Goal: Task Accomplishment & Management: Manage account settings

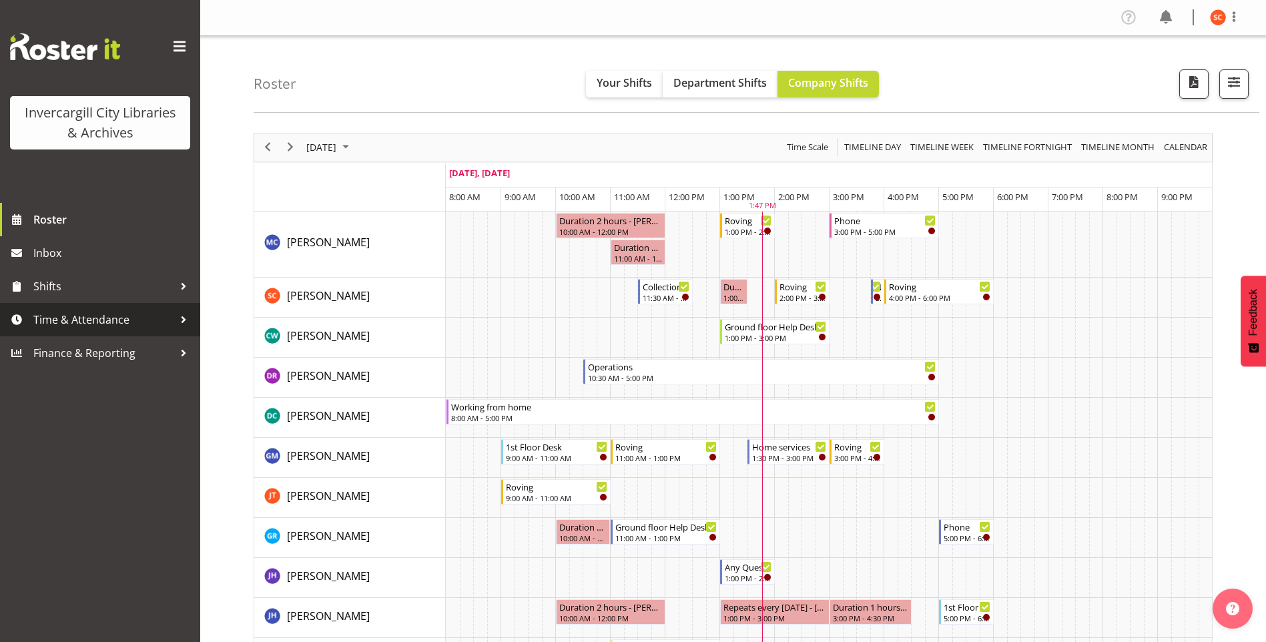
click at [136, 330] on span "Time & Attendance" at bounding box center [103, 320] width 140 height 20
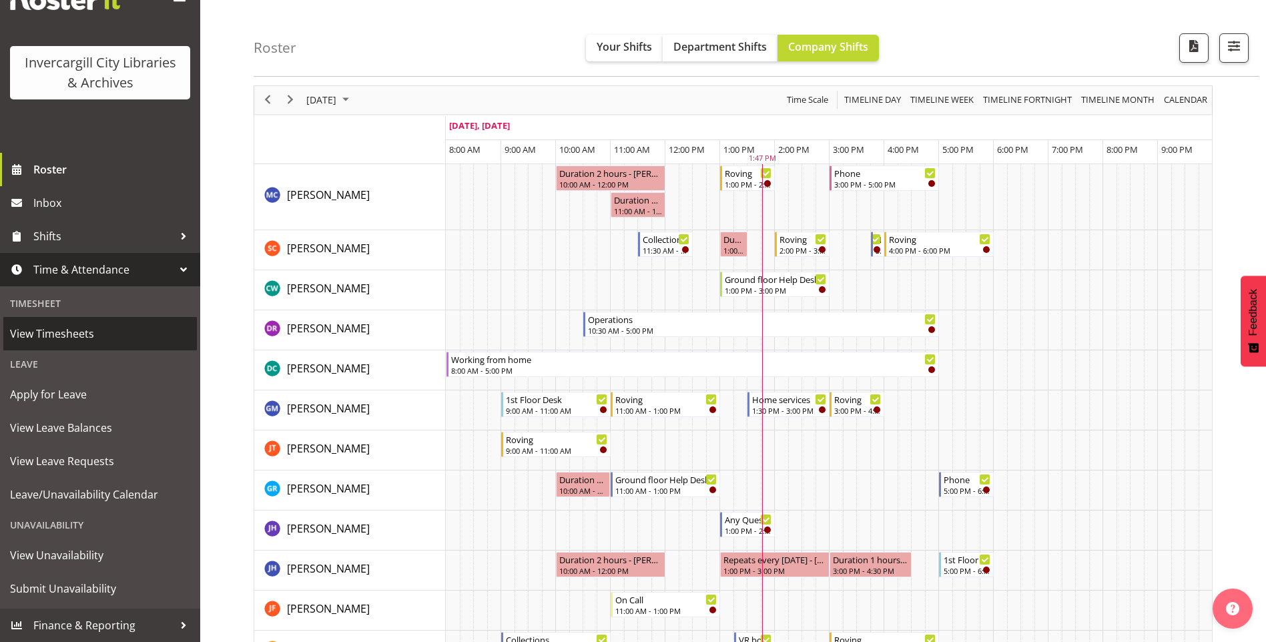
scroll to position [67, 0]
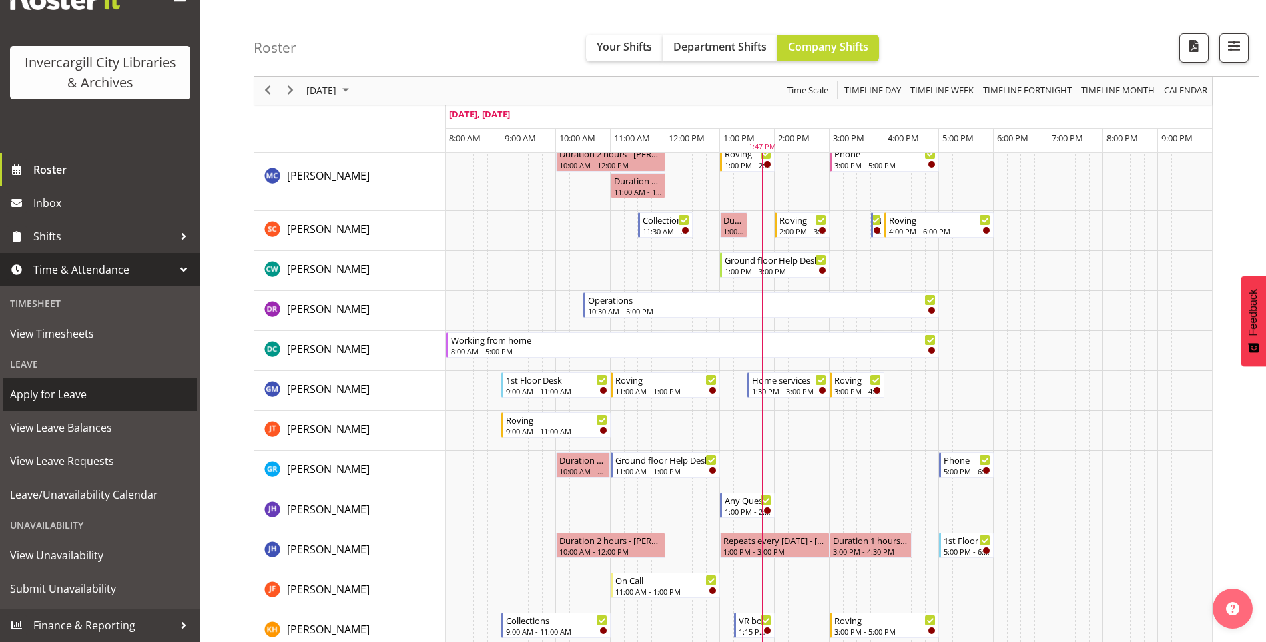
click at [31, 406] on link "Apply for Leave" at bounding box center [100, 394] width 194 height 33
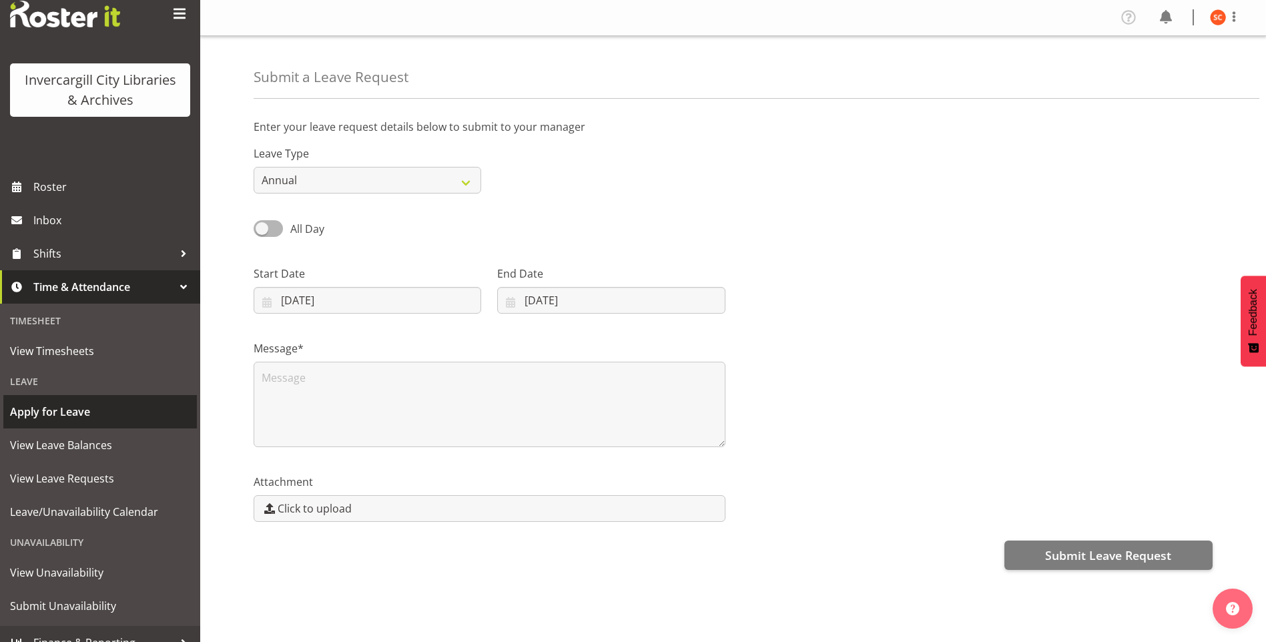
scroll to position [50, 0]
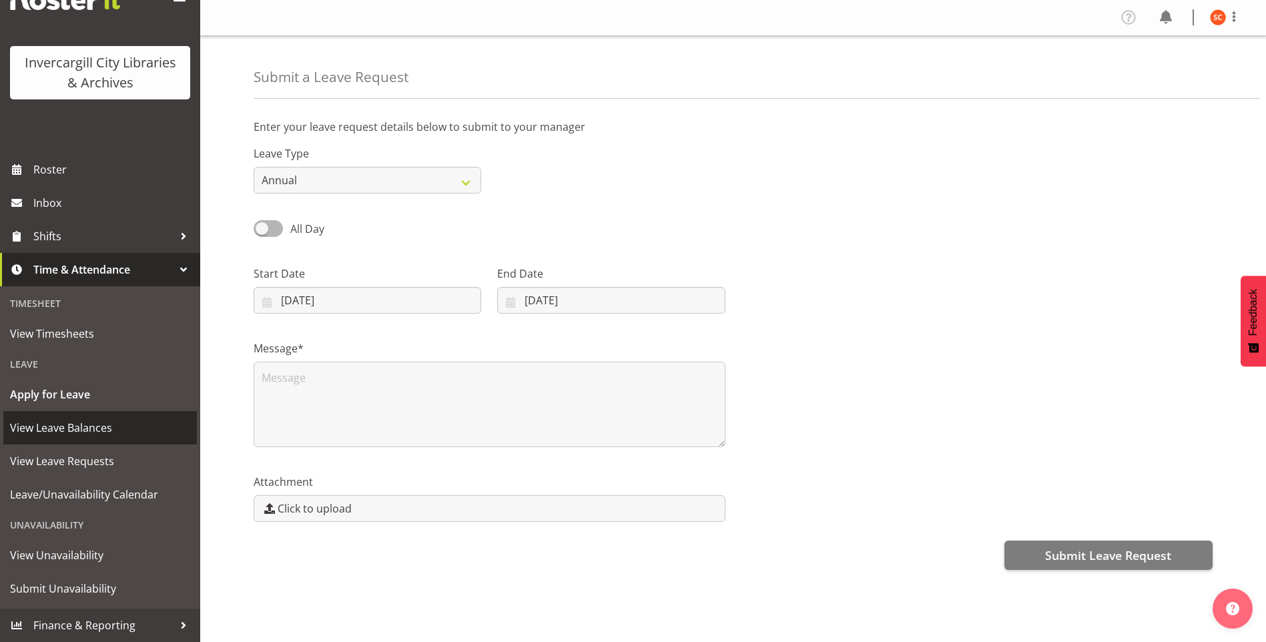
click at [83, 435] on span "View Leave Balances" at bounding box center [100, 428] width 180 height 20
